Goal: Task Accomplishment & Management: Use online tool/utility

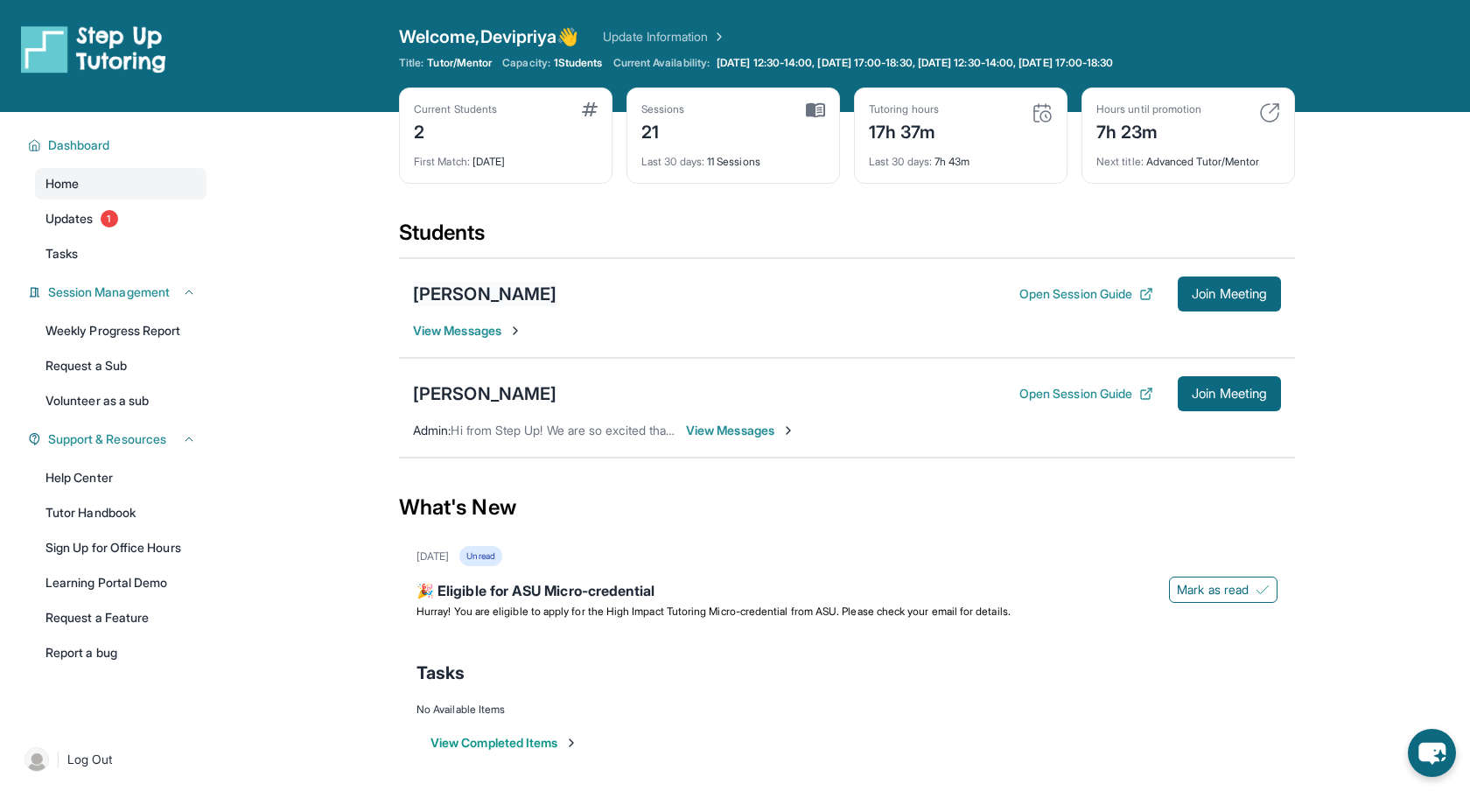
click at [499, 295] on div "[PERSON_NAME]" at bounding box center [484, 294] width 143 height 24
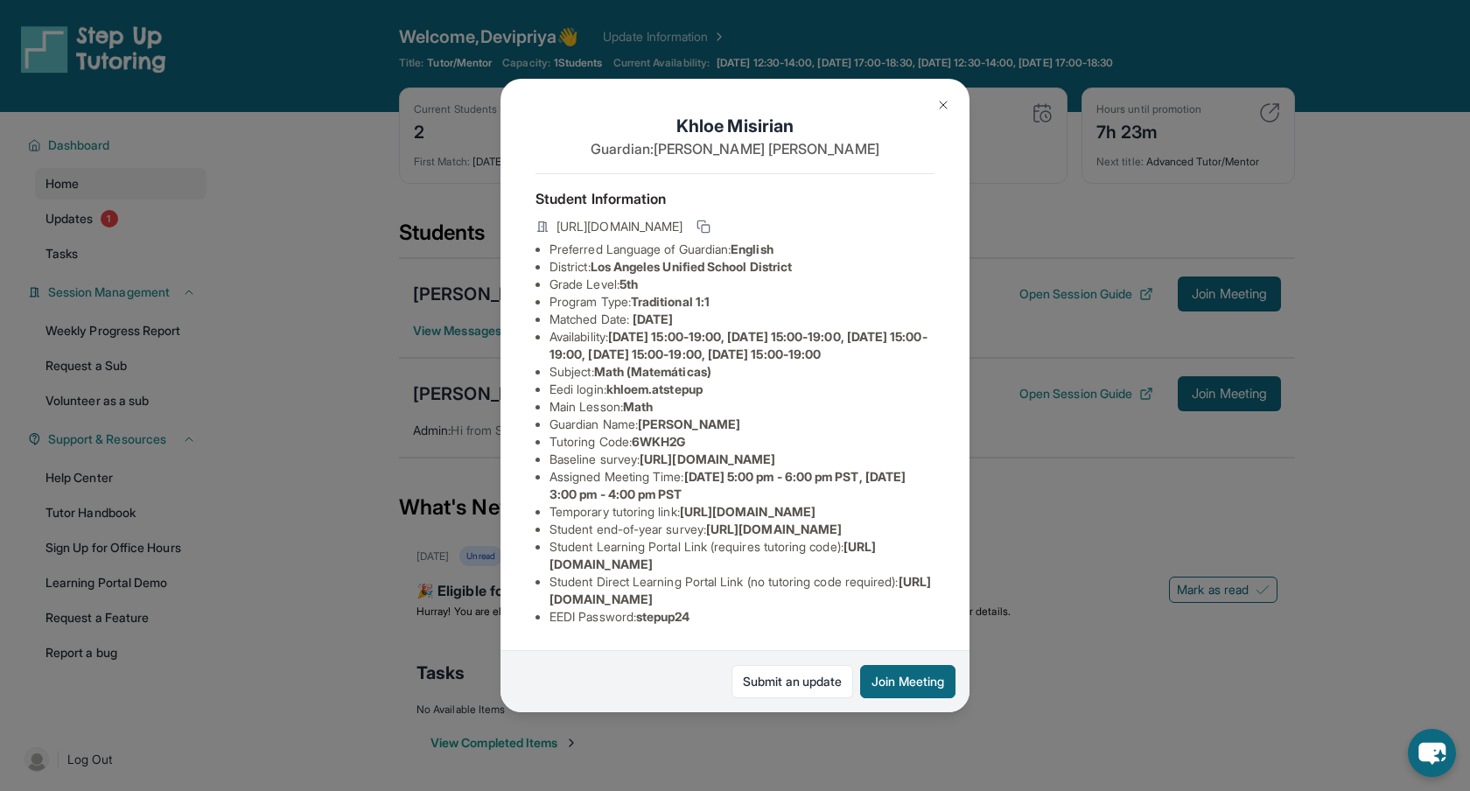
scroll to position [173, 0]
click at [917, 687] on button "Join Meeting" at bounding box center [907, 681] width 95 height 33
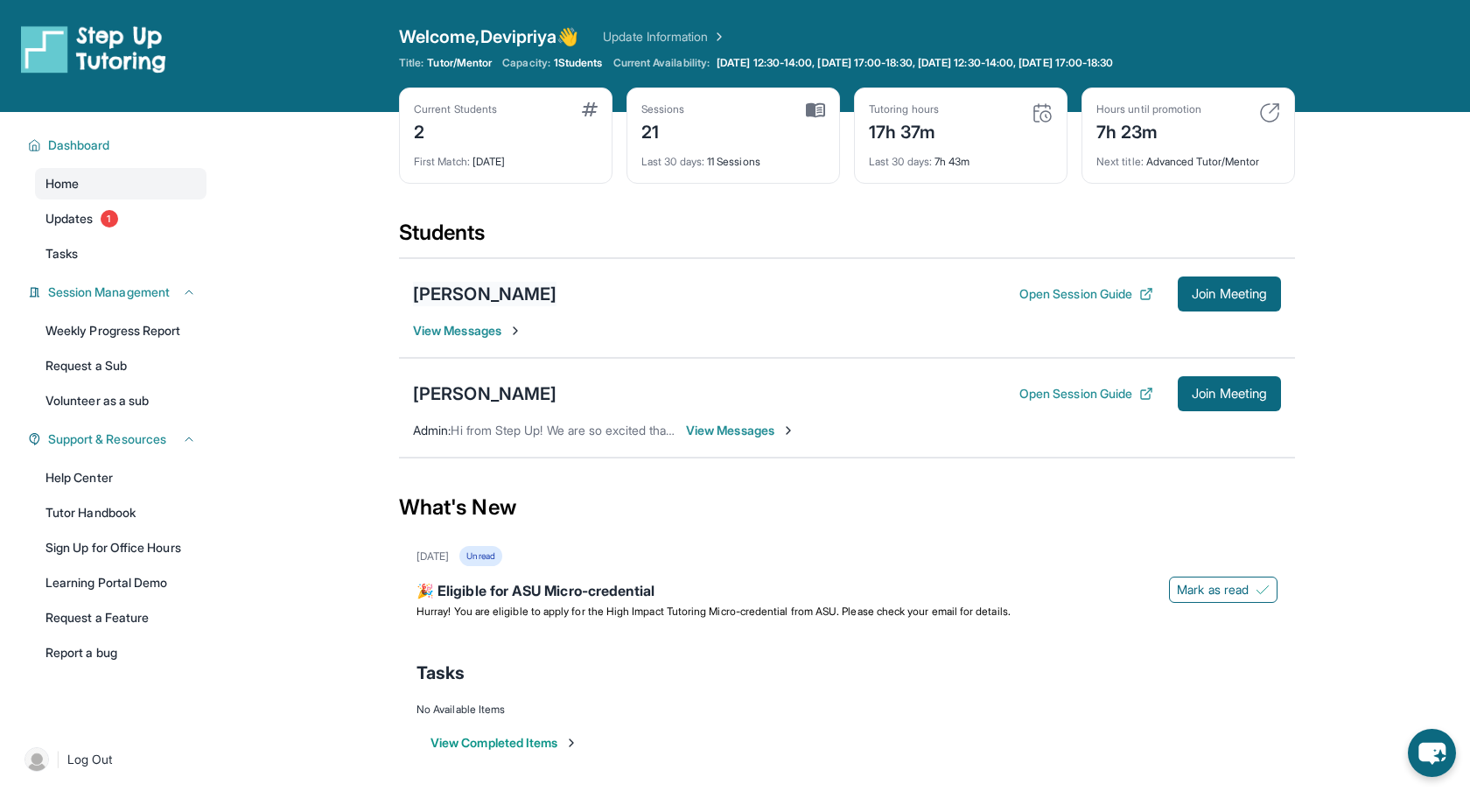
click at [479, 290] on div "[PERSON_NAME]" at bounding box center [484, 294] width 143 height 24
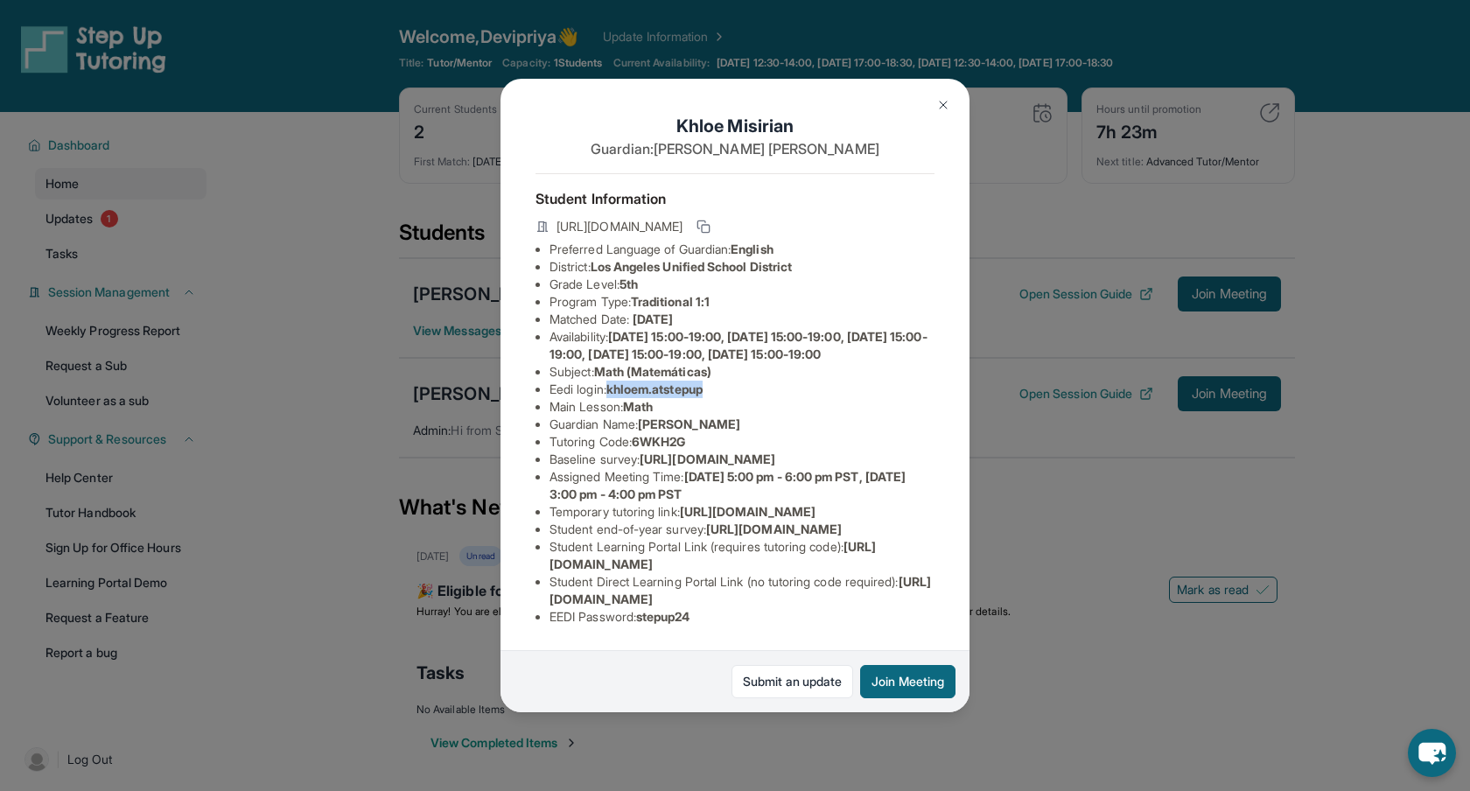
drag, startPoint x: 715, startPoint y: 407, endPoint x: 617, endPoint y: 403, distance: 98.1
click at [617, 396] on span "khloem.atstepup" at bounding box center [654, 388] width 96 height 15
copy span "khloem.atstepup"
click at [680, 468] on li "Baseline survey : [URL][DOMAIN_NAME]" at bounding box center [741, 459] width 385 height 17
drag, startPoint x: 644, startPoint y: 618, endPoint x: 722, endPoint y: 616, distance: 77.9
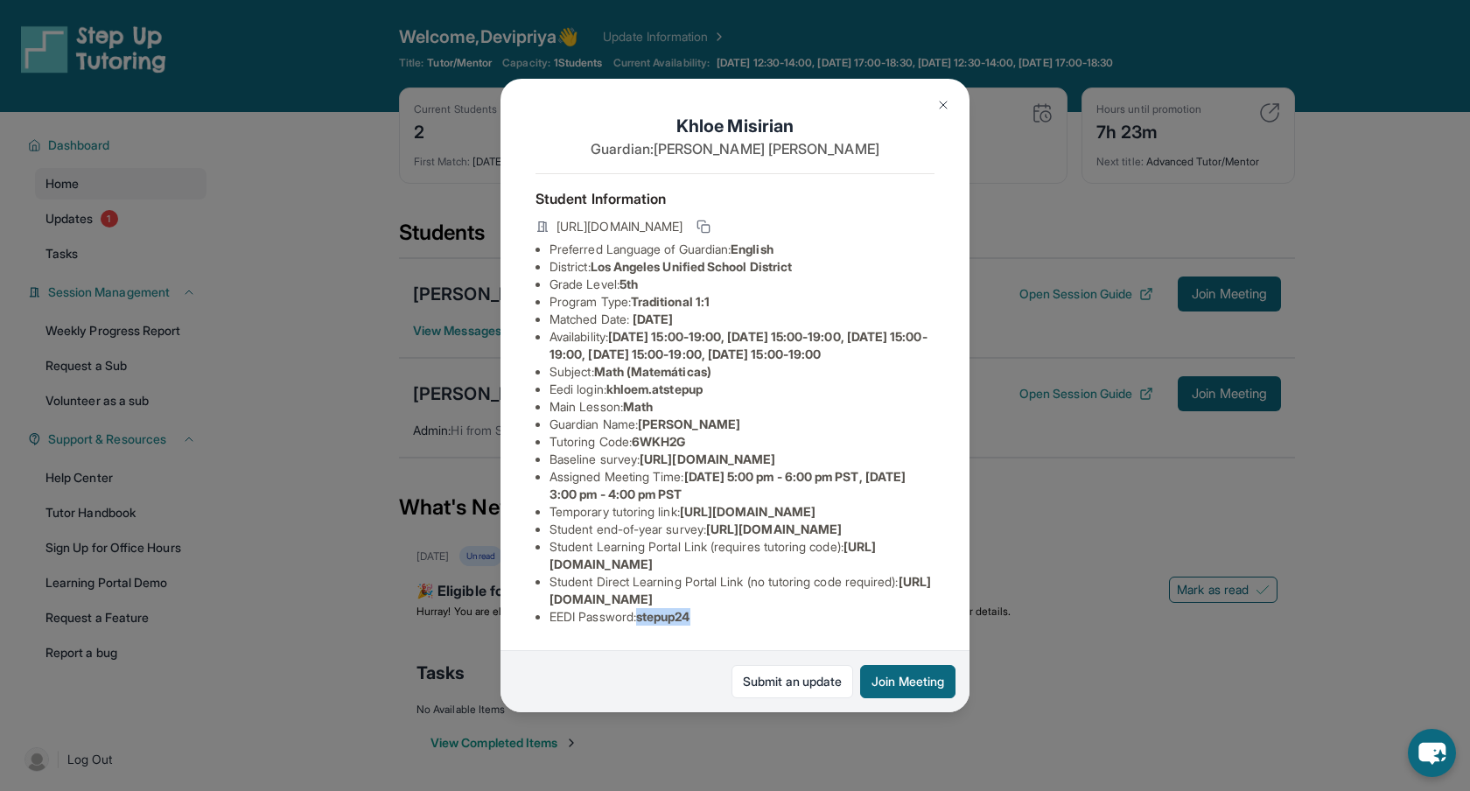
click at [722, 616] on li "EEDI Password : stepup24" at bounding box center [741, 616] width 385 height 17
copy span "stepup24"
